Goal: Information Seeking & Learning: Learn about a topic

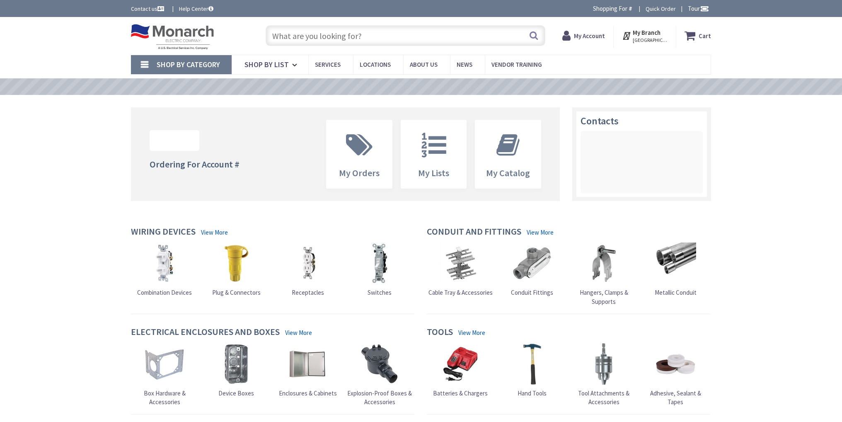
click at [374, 41] on input "text" at bounding box center [406, 35] width 280 height 21
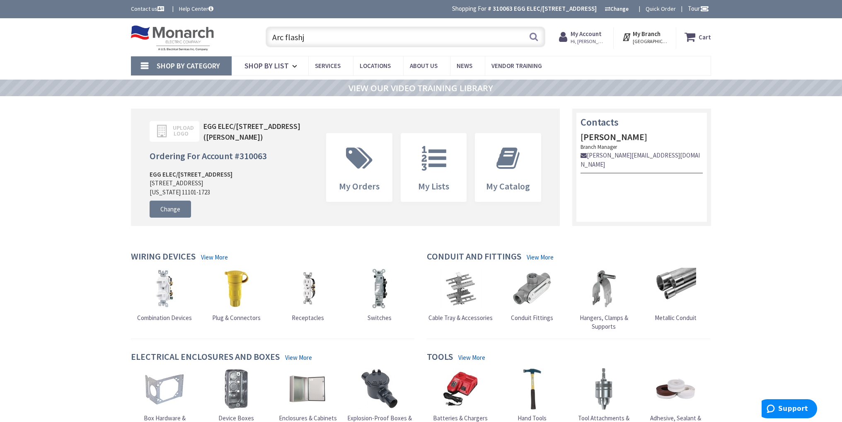
type input "Arc flash"
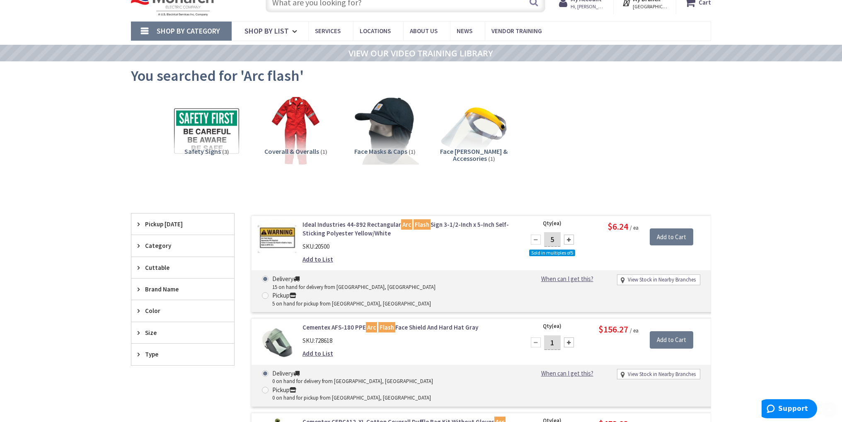
scroll to position [124, 0]
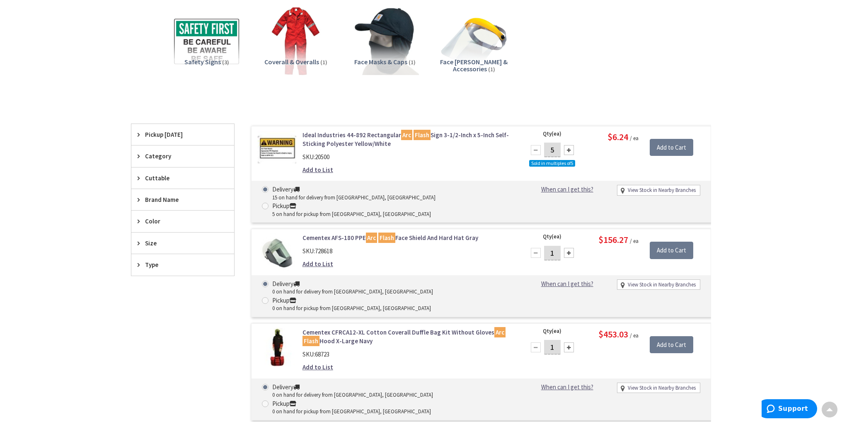
click at [754, 254] on div "Skip to Content Toggle Nav Search Cart My Cart Close" at bounding box center [421, 367] width 842 height 946
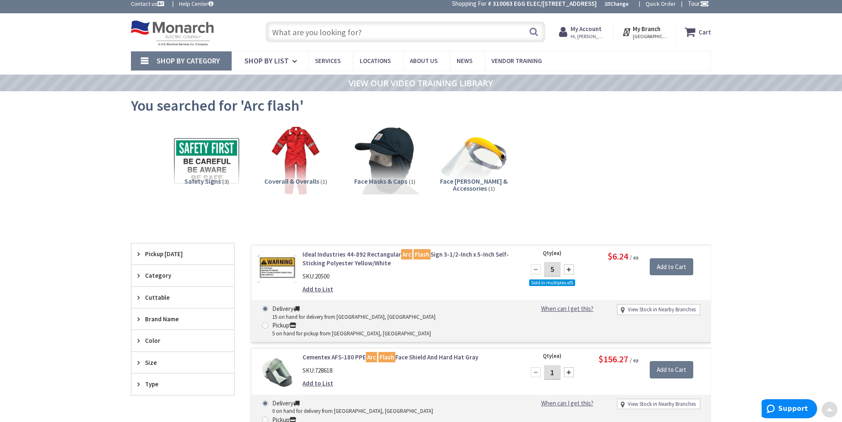
scroll to position [0, 0]
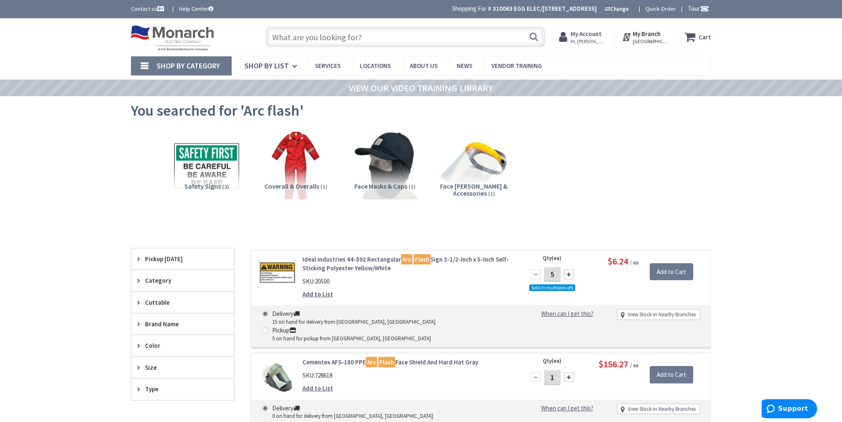
click at [577, 133] on div "Safety Signs (3) Coverall & Overalls (1) Face Masks & Caps (1) Face [PERSON_NAM…" at bounding box center [420, 171] width 551 height 89
